Goal: Find specific page/section: Find specific page/section

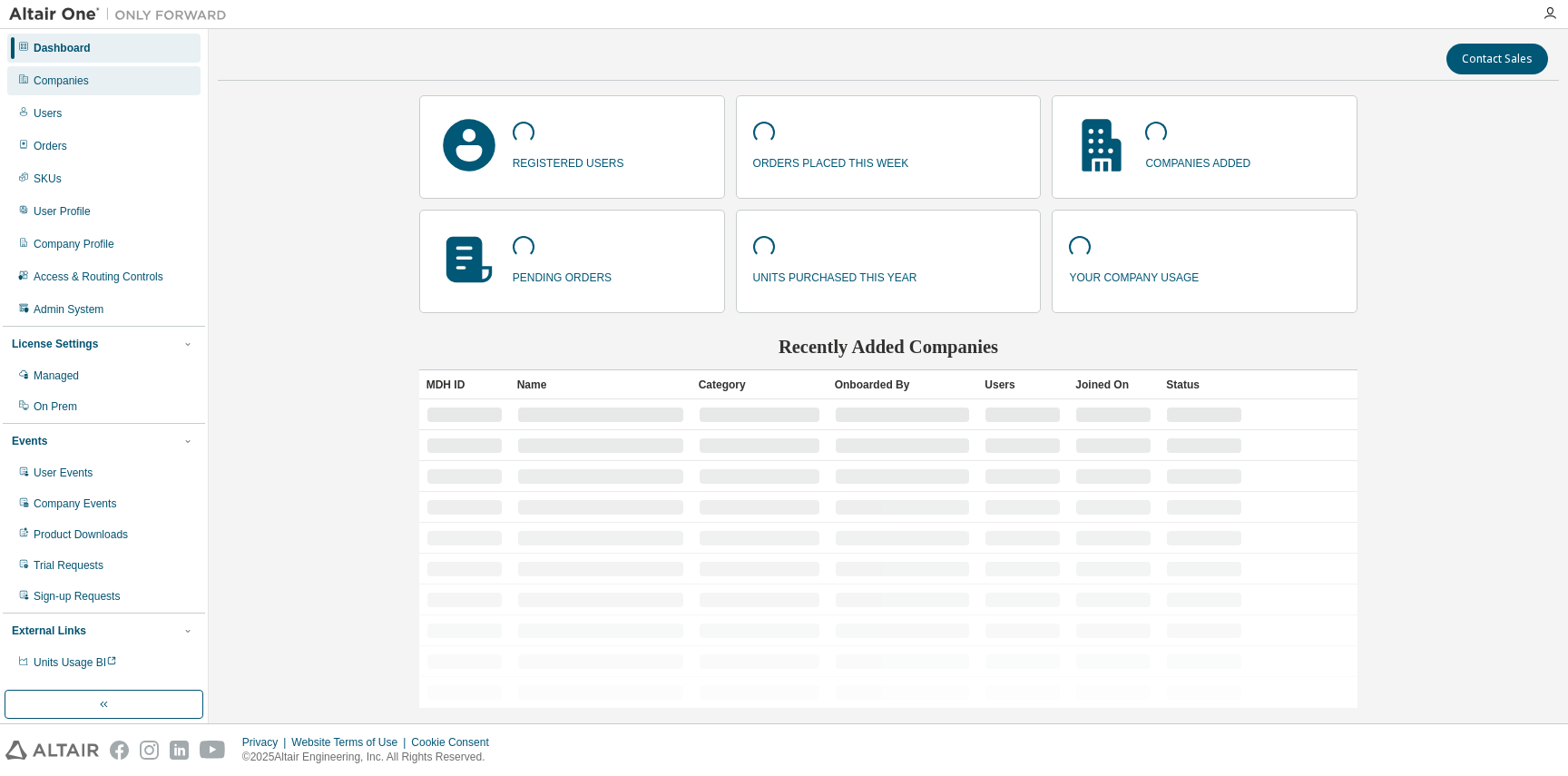
click at [76, 84] on div "Companies" at bounding box center [61, 80] width 56 height 14
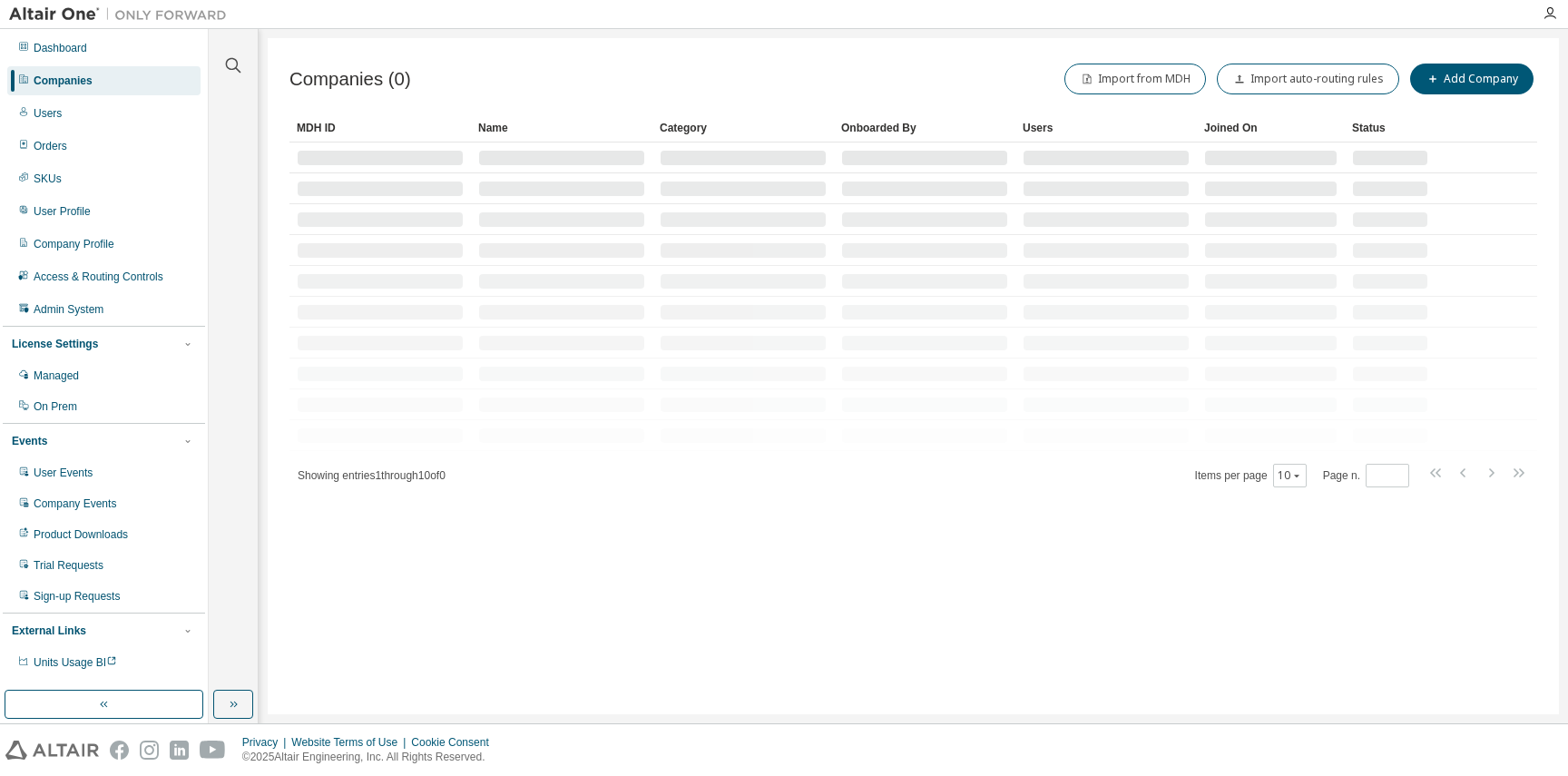
click at [229, 107] on div "Clear all Is Channel Partner Yes No Max Users Min Users Company Category Commer…" at bounding box center [234, 360] width 43 height 656
click at [231, 717] on button "button" at bounding box center [233, 703] width 40 height 29
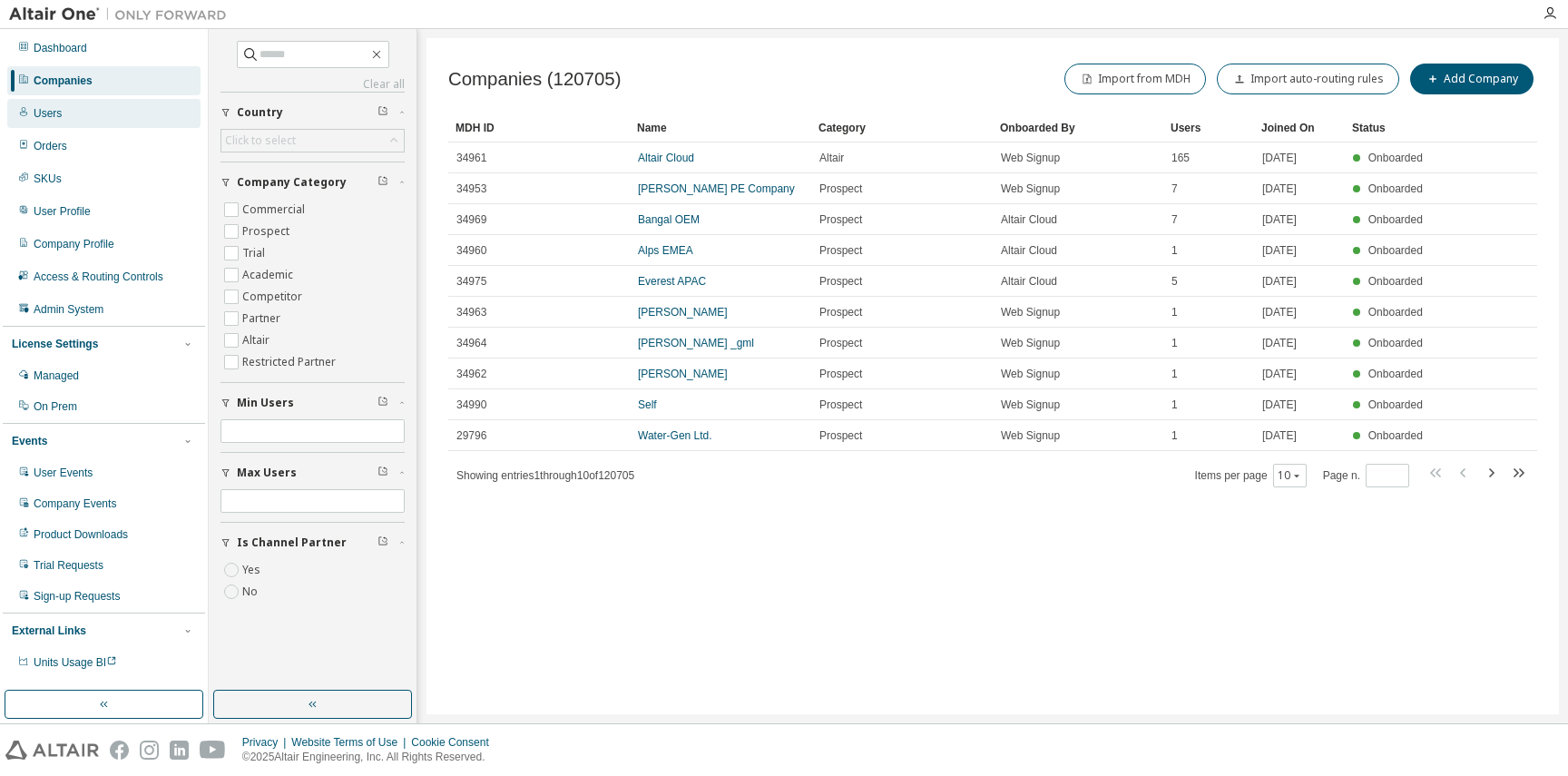
click at [49, 108] on div "Users" at bounding box center [48, 113] width 28 height 14
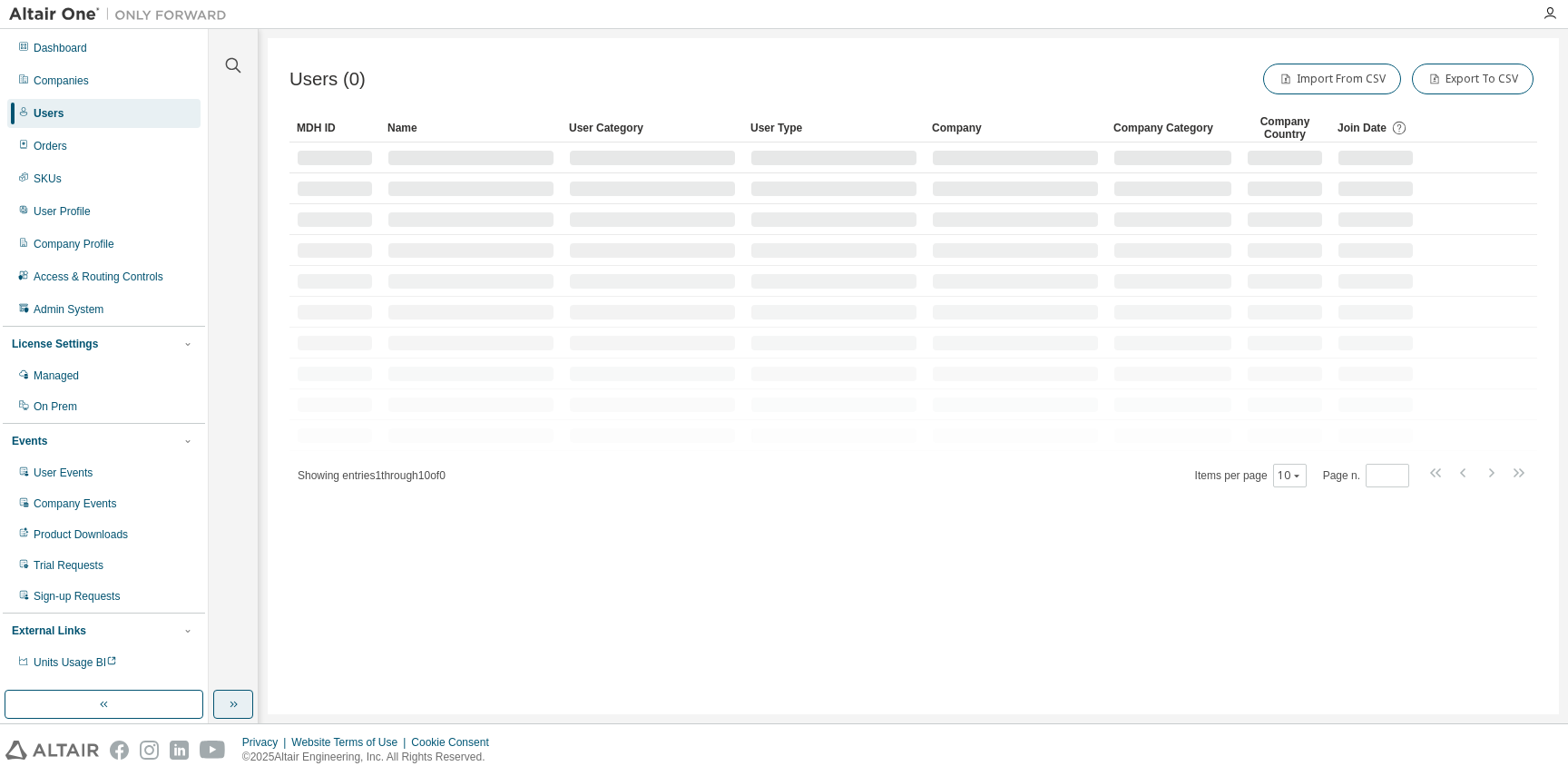
click at [241, 694] on button "button" at bounding box center [233, 703] width 40 height 29
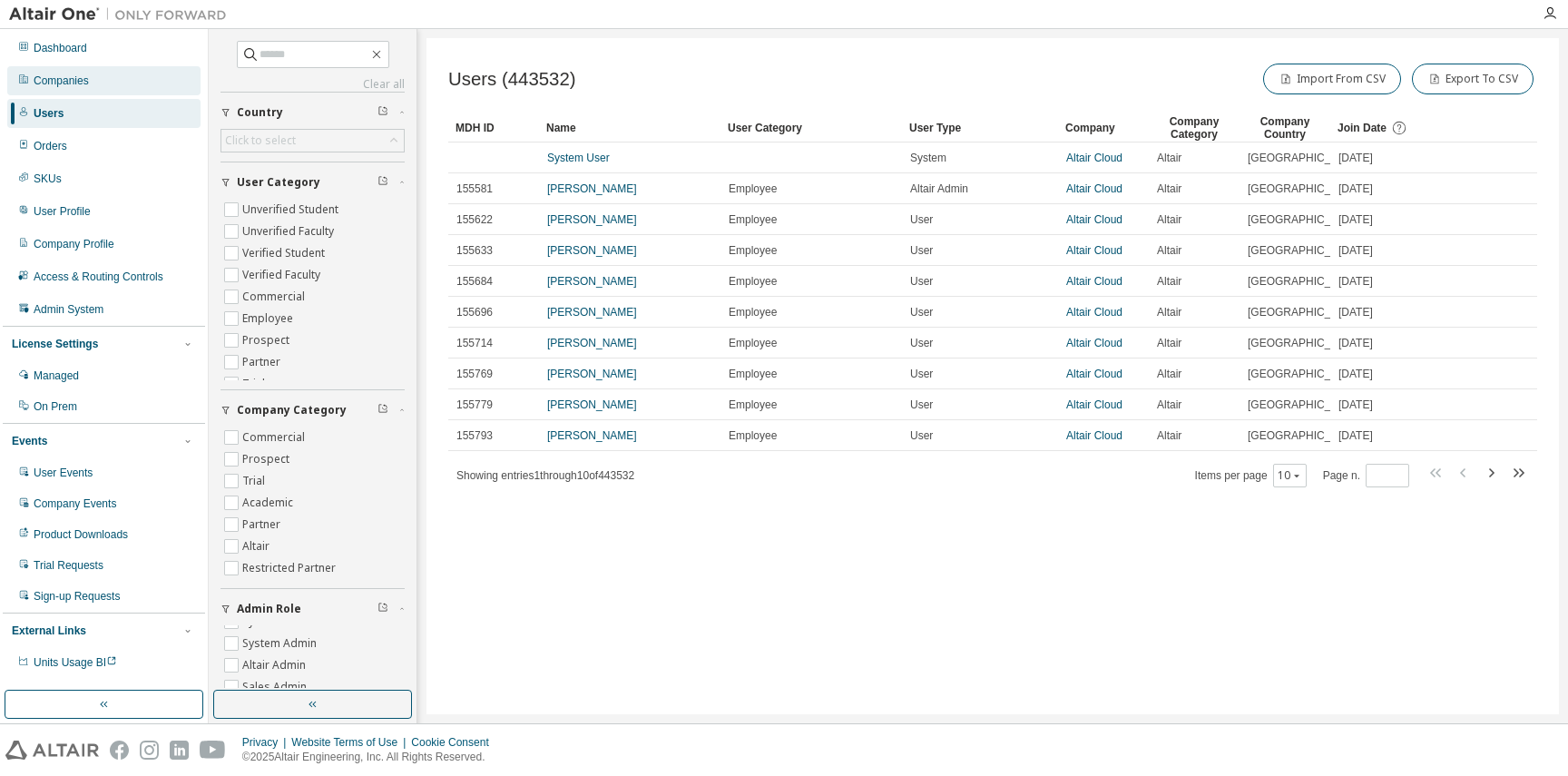
click at [78, 88] on div "Companies" at bounding box center [104, 80] width 193 height 29
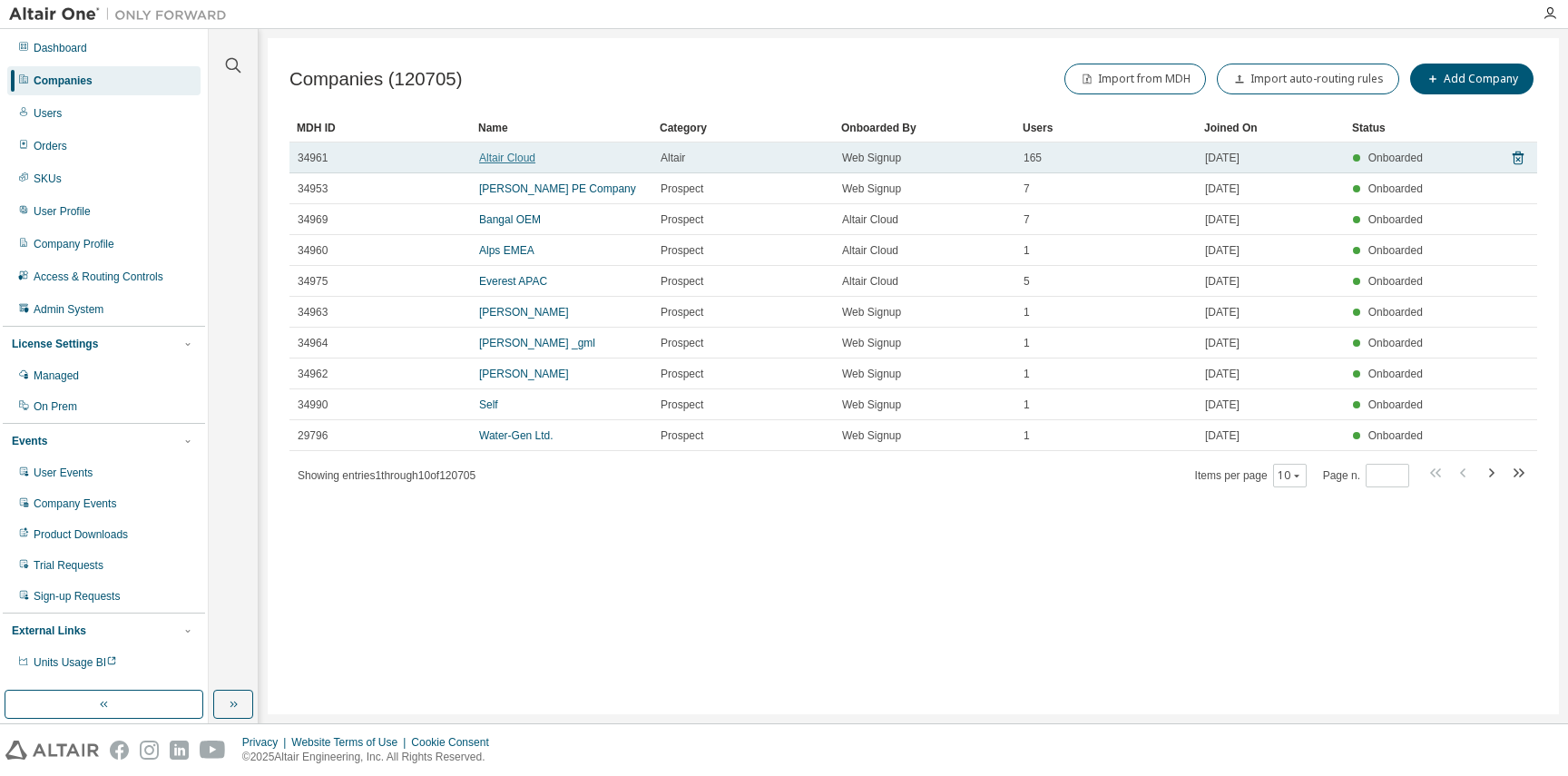
click at [507, 157] on link "Altair Cloud" at bounding box center [508, 157] width 57 height 12
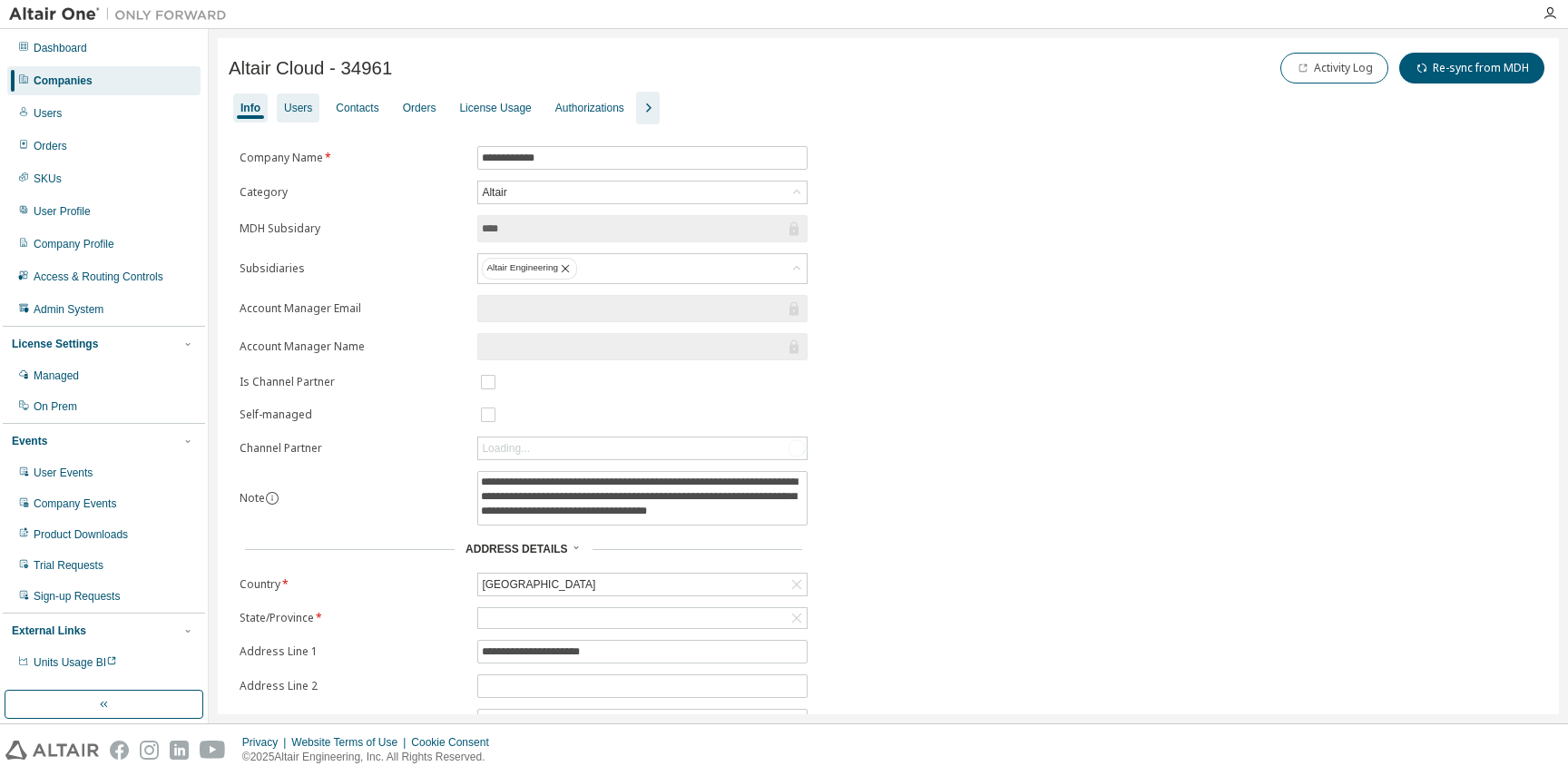
click at [305, 105] on div "Users" at bounding box center [299, 107] width 28 height 14
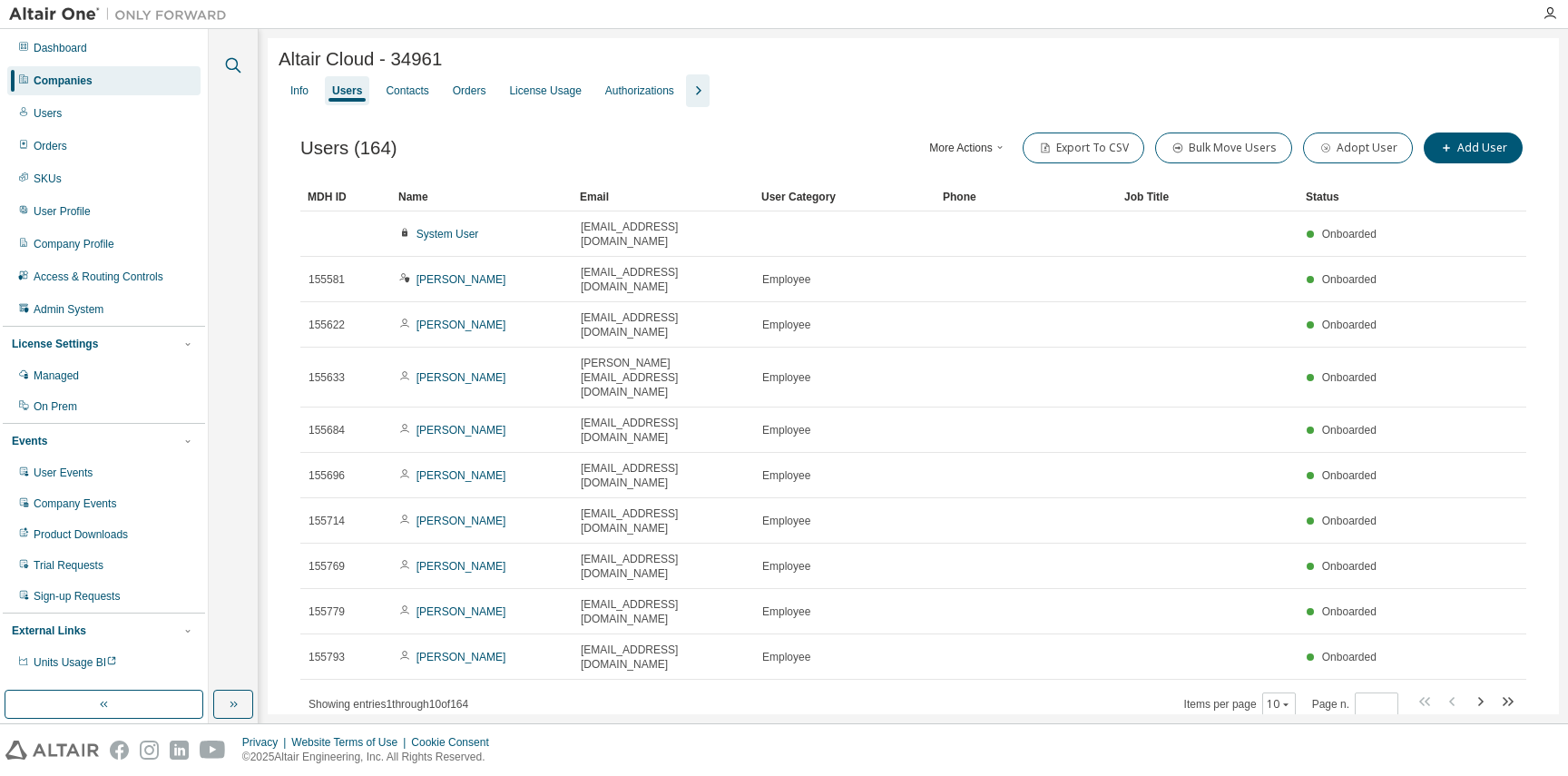
click at [234, 72] on icon "button" at bounding box center [233, 65] width 22 height 22
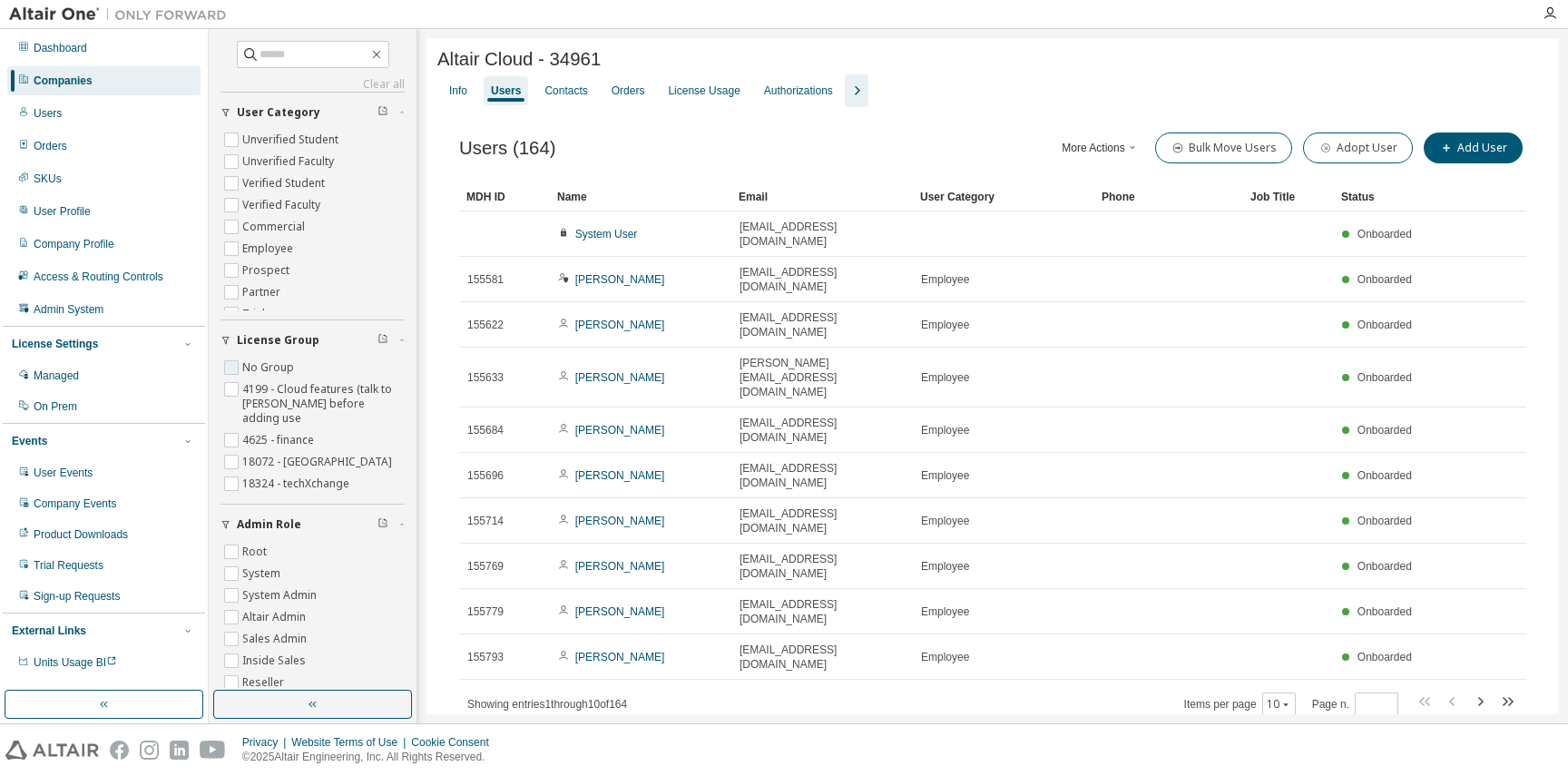
click at [299, 366] on span "No Group" at bounding box center [313, 367] width 185 height 22
click at [278, 362] on label "No Group" at bounding box center [269, 367] width 56 height 22
